Goal: Navigation & Orientation: Find specific page/section

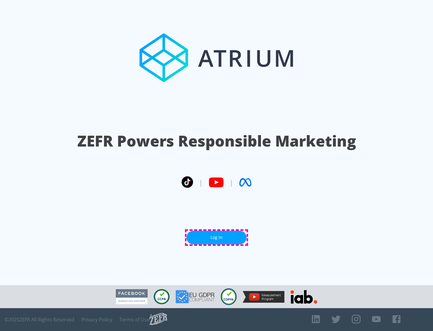
click at [217, 237] on link "Log In" at bounding box center [217, 238] width 60 height 14
